Goal: Navigation & Orientation: Find specific page/section

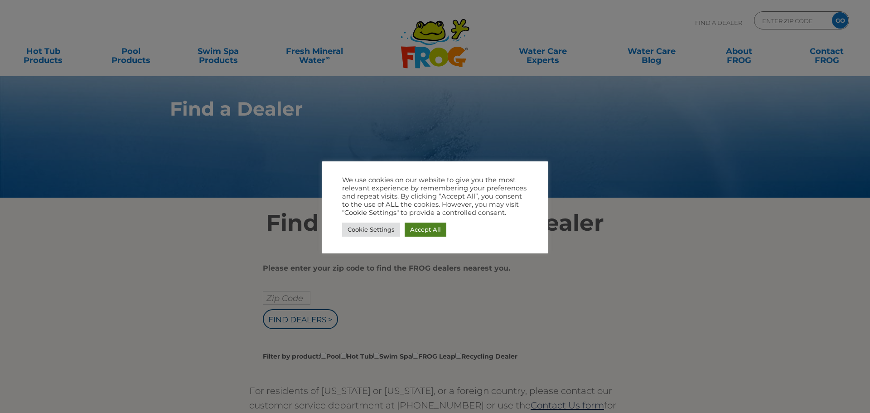
click at [423, 230] on link "Accept All" at bounding box center [425, 229] width 42 height 14
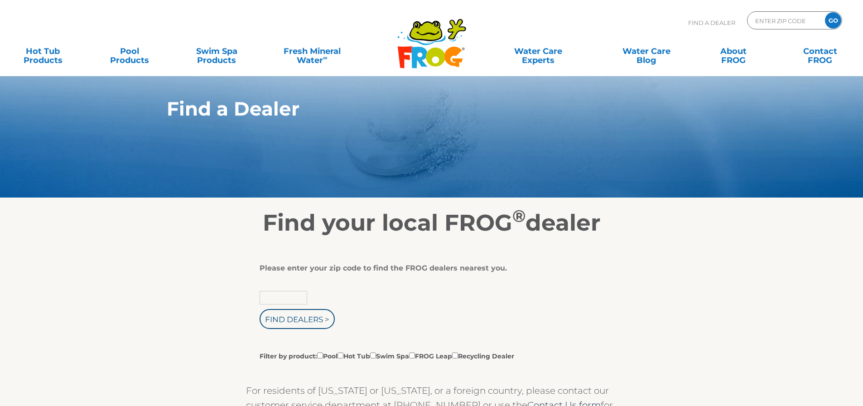
click at [274, 297] on input "text" at bounding box center [284, 298] width 48 height 14
type input "60451"
click at [260, 309] on input "Find Dealers >" at bounding box center [297, 319] width 75 height 20
click at [313, 327] on input "Find Dealers >" at bounding box center [297, 319] width 75 height 20
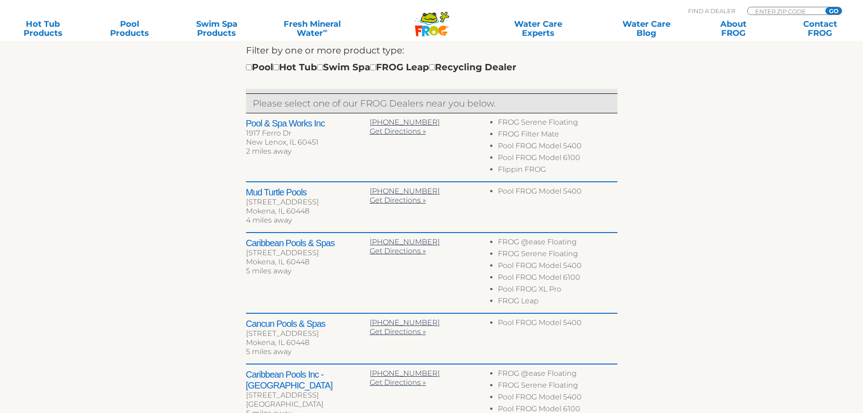
scroll to position [362, 0]
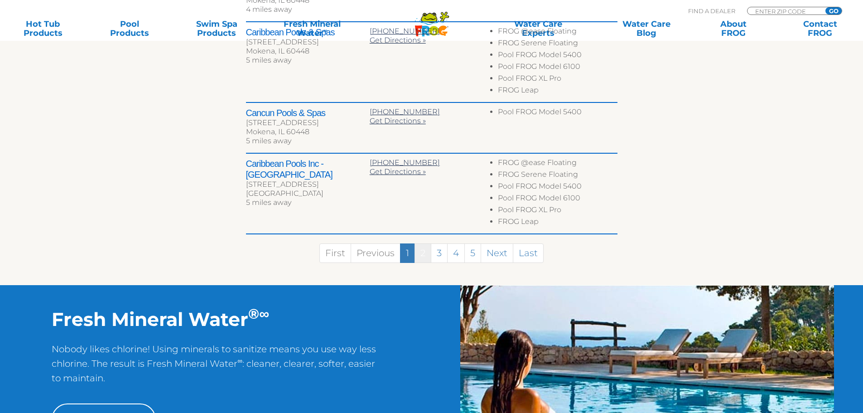
click at [419, 257] on link "2" at bounding box center [422, 252] width 17 height 19
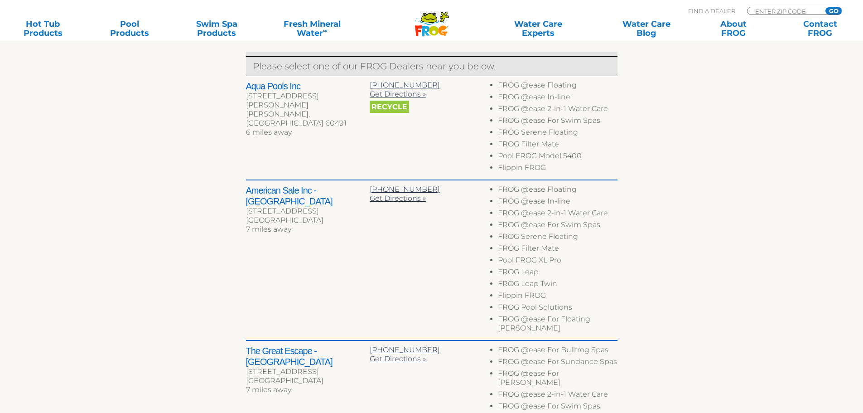
scroll to position [341, 0]
